Goal: Navigation & Orientation: Go to known website

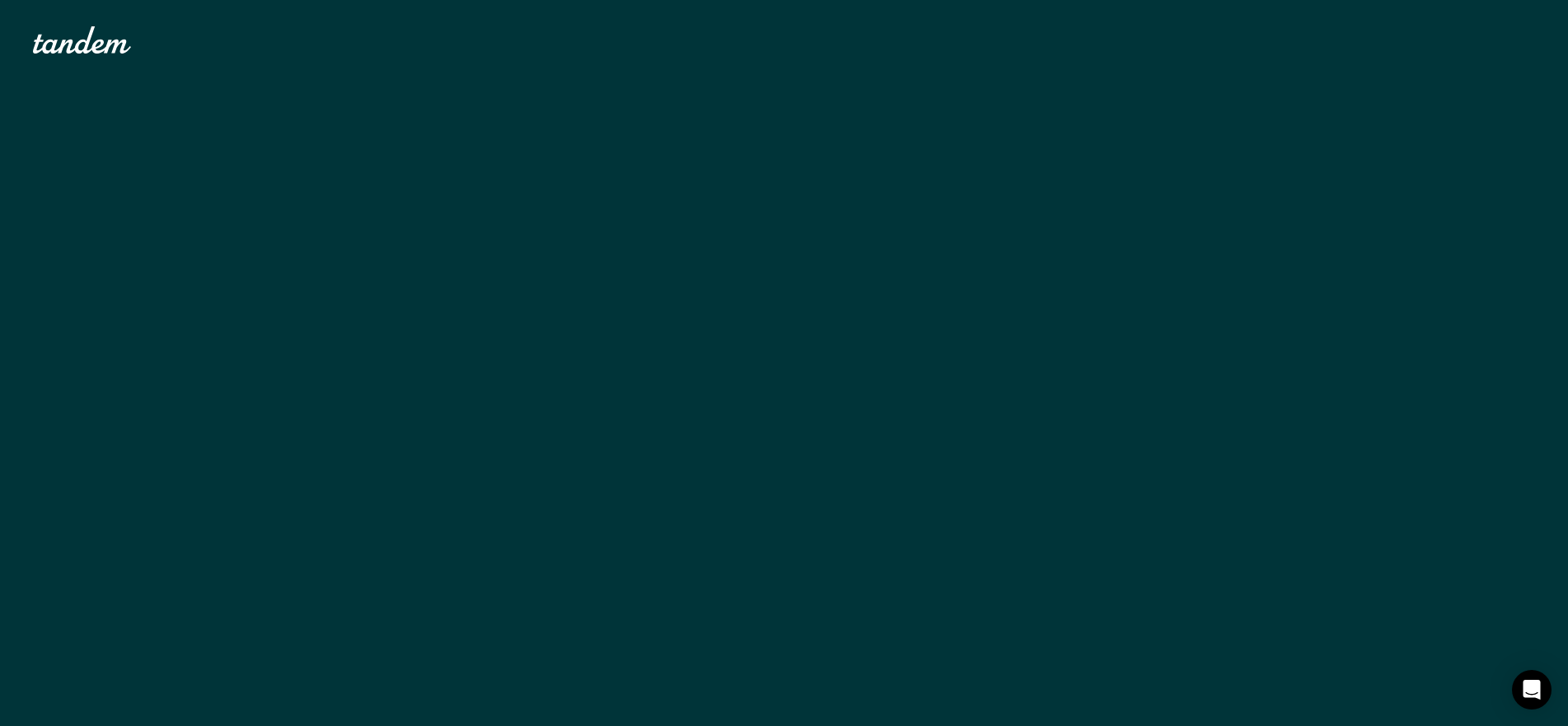
click at [884, 534] on div "The essential app for living together. Tandem helps couples share expenses, tra…" at bounding box center [784, 409] width 1502 height 658
click at [739, 263] on h1 "The essential app for living together." at bounding box center [405, 306] width 707 height 109
click at [653, 277] on span "living together." at bounding box center [383, 306] width 663 height 124
click at [93, 36] on img "home" at bounding box center [82, 40] width 99 height 27
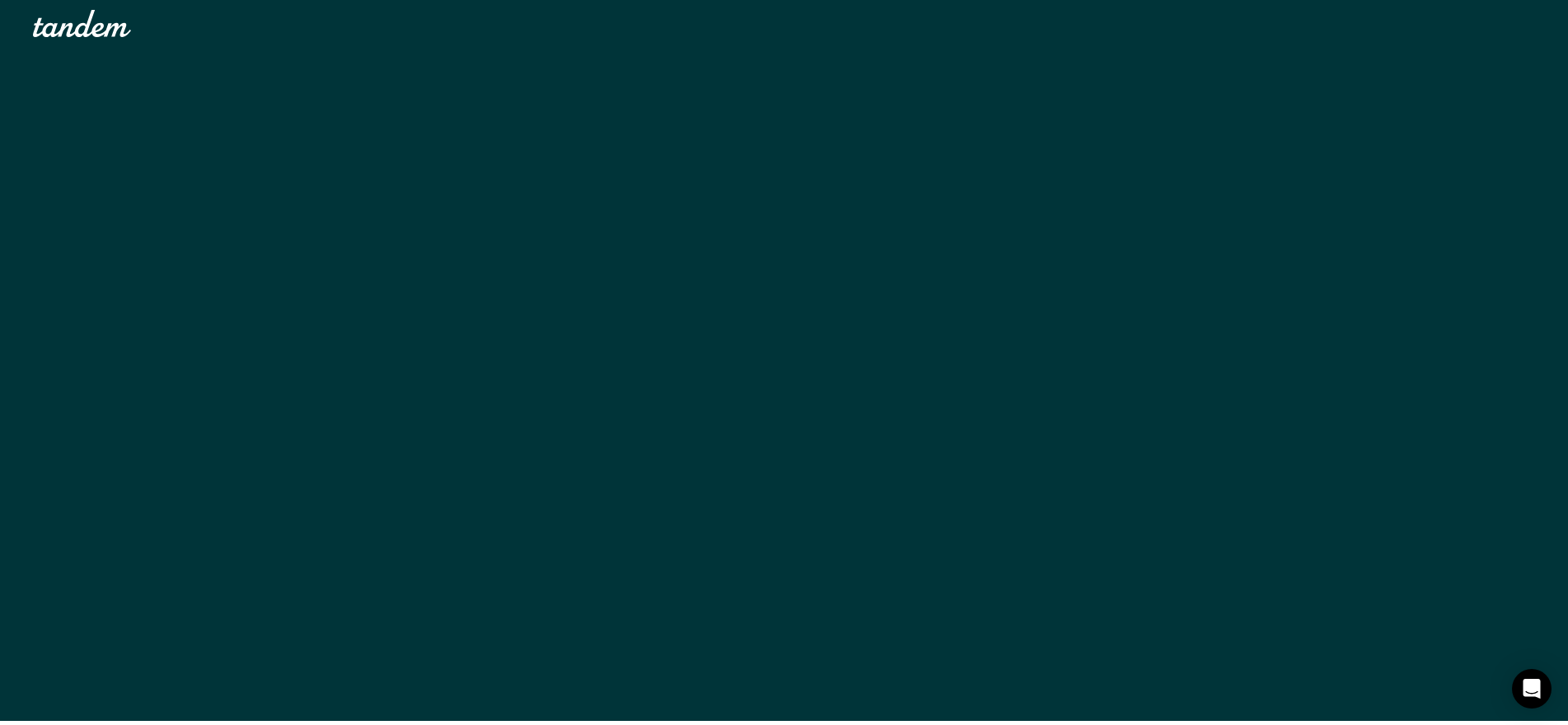
scroll to position [2, 0]
